Goal: Register for event/course

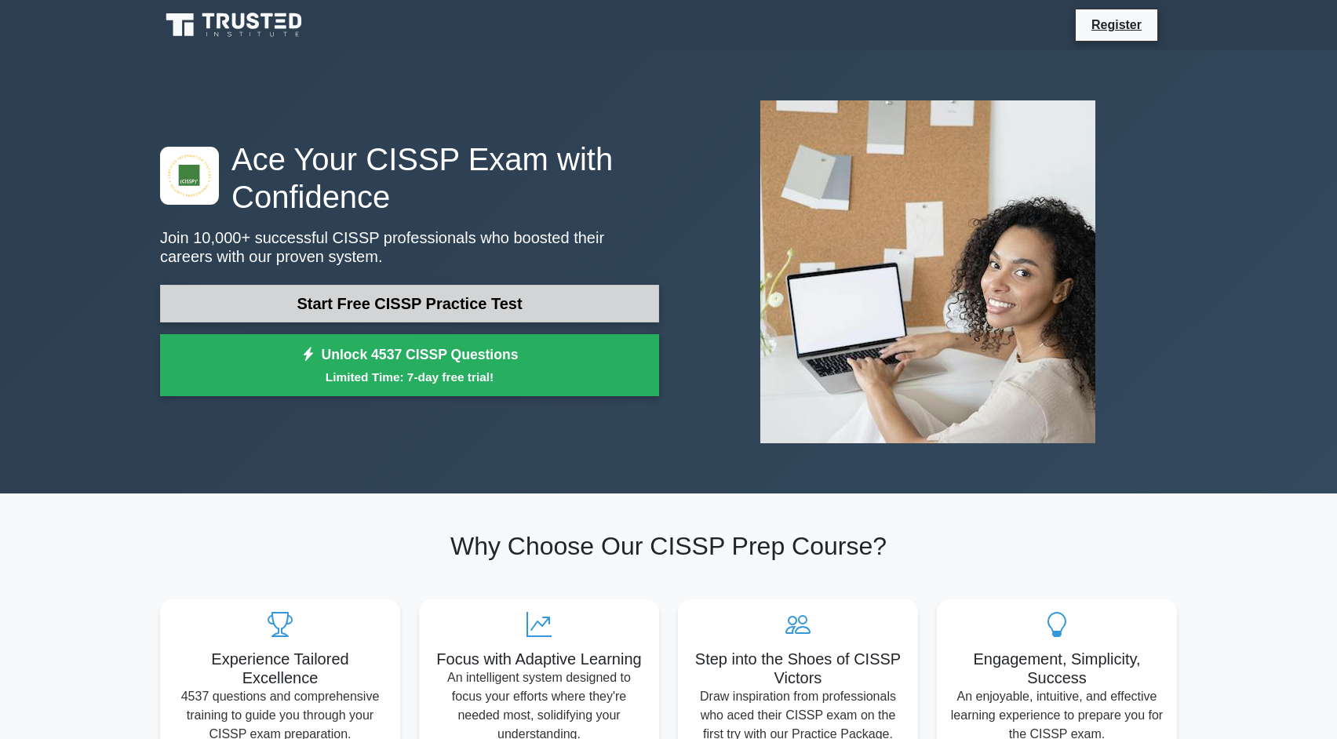
click at [518, 300] on link "Start Free CISSP Practice Test" at bounding box center [409, 304] width 499 height 38
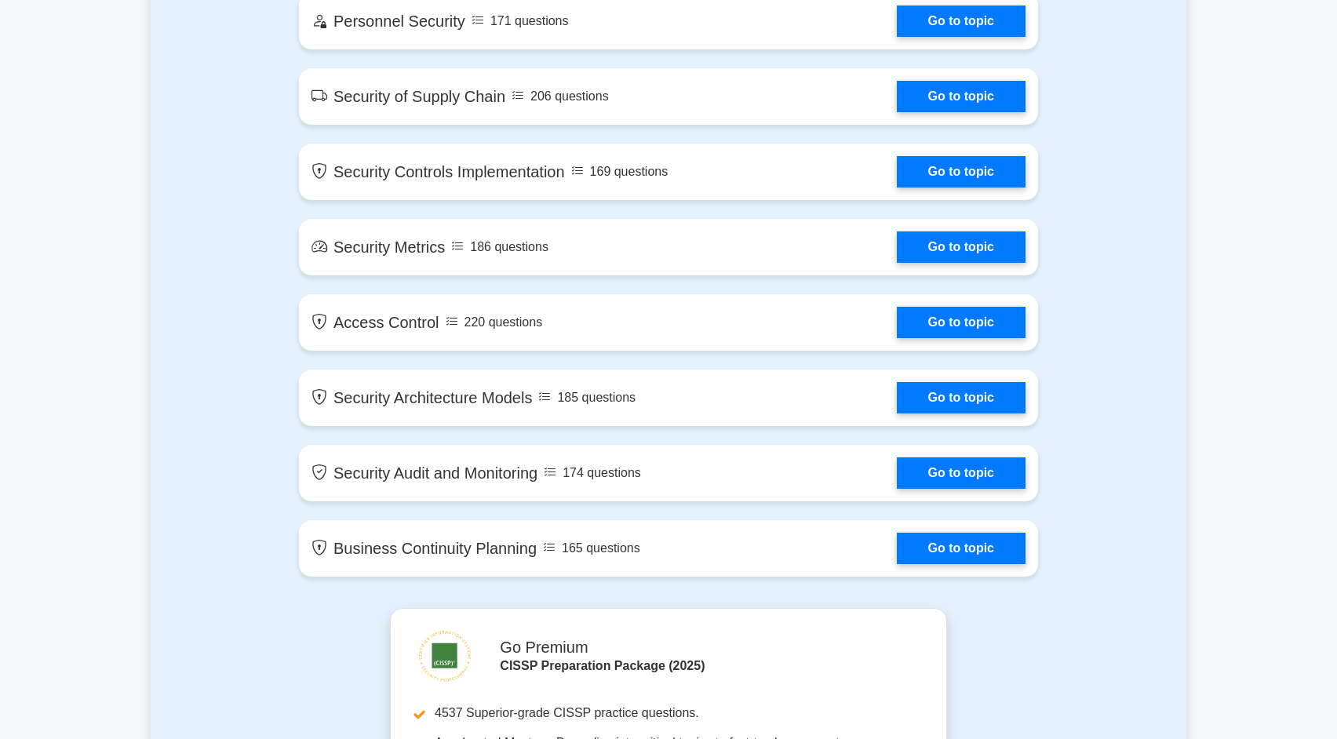
scroll to position [3080, 0]
